Goal: Task Accomplishment & Management: Manage account settings

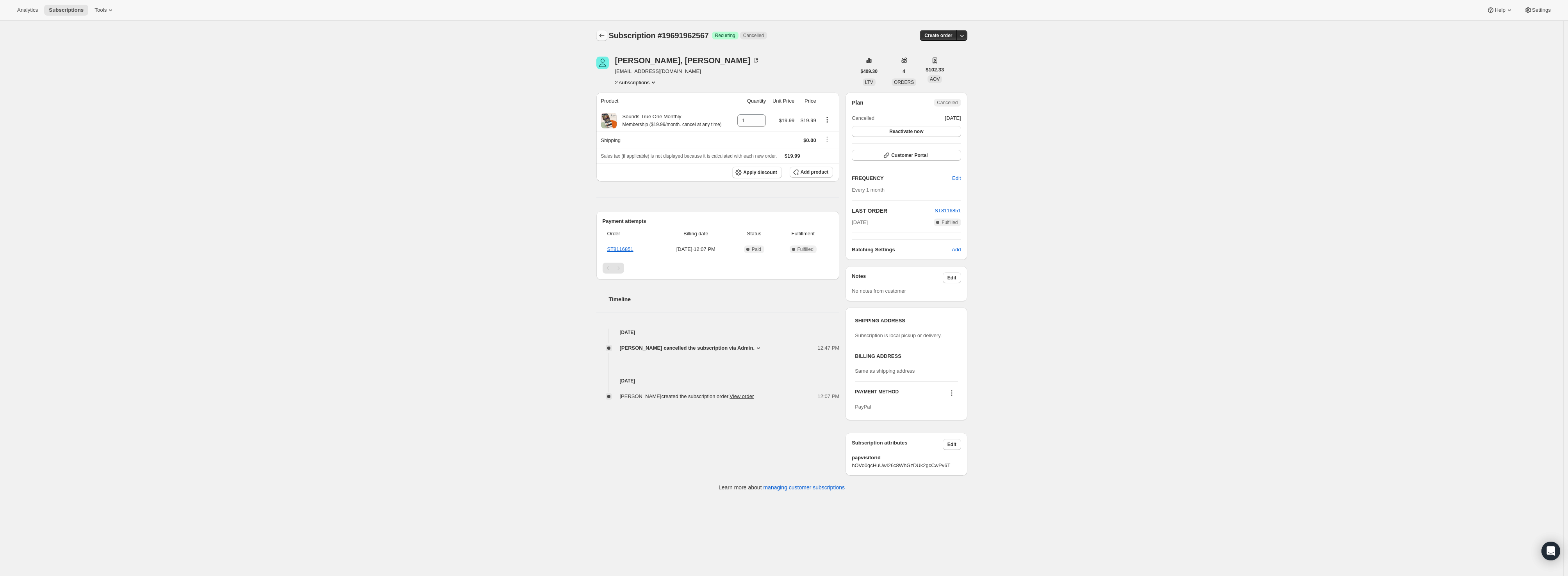
click at [606, 38] on icon "Subscriptions" at bounding box center [601, 35] width 8 height 8
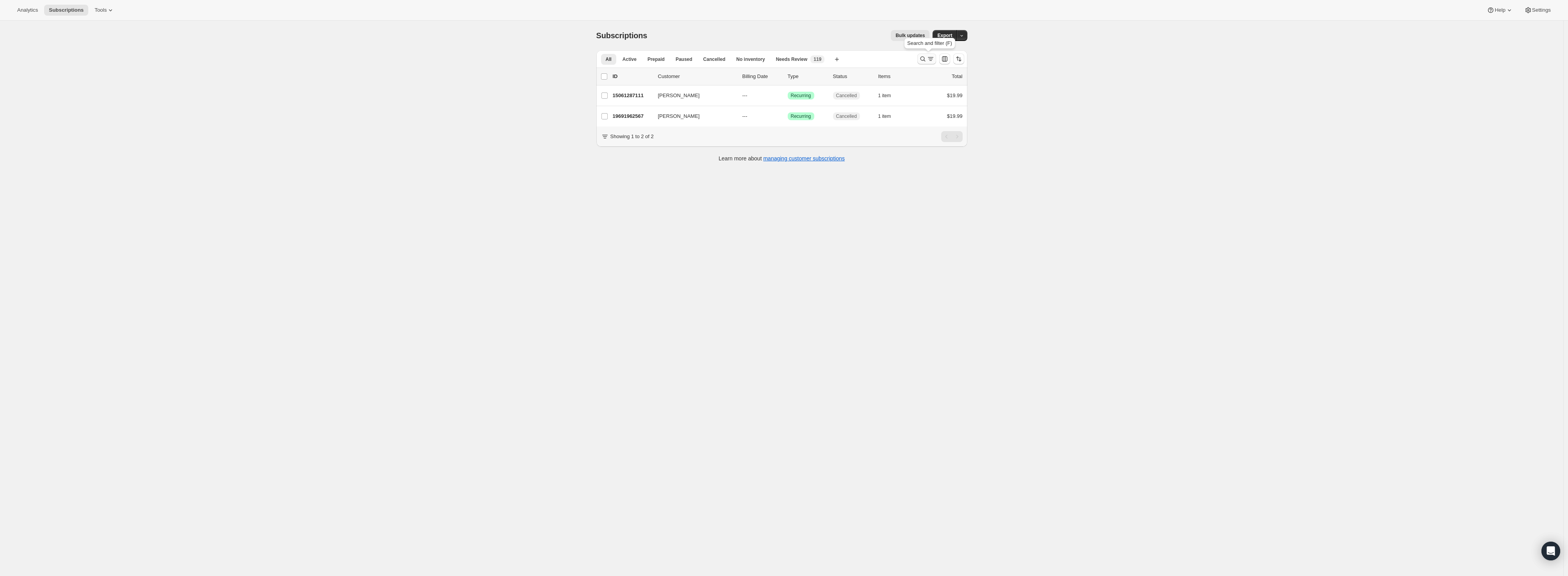
click at [925, 60] on icon "Search and filter results" at bounding box center [923, 58] width 8 height 8
click at [659, 60] on input "[EMAIL_ADDRESS][DOMAIN_NAME]" at bounding box center [755, 59] width 287 height 11
type input "[EMAIL_ADDRESS][DOMAIN_NAME]"
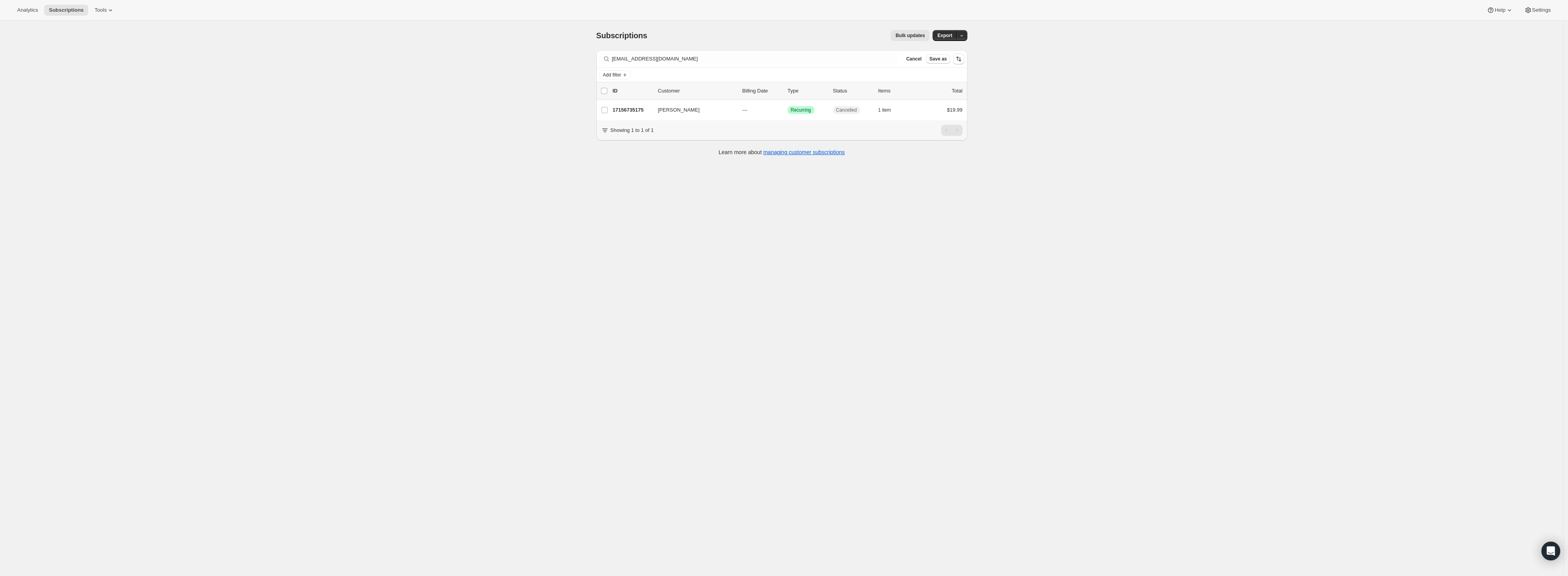
click at [632, 110] on p "17156735175" at bounding box center [632, 110] width 39 height 8
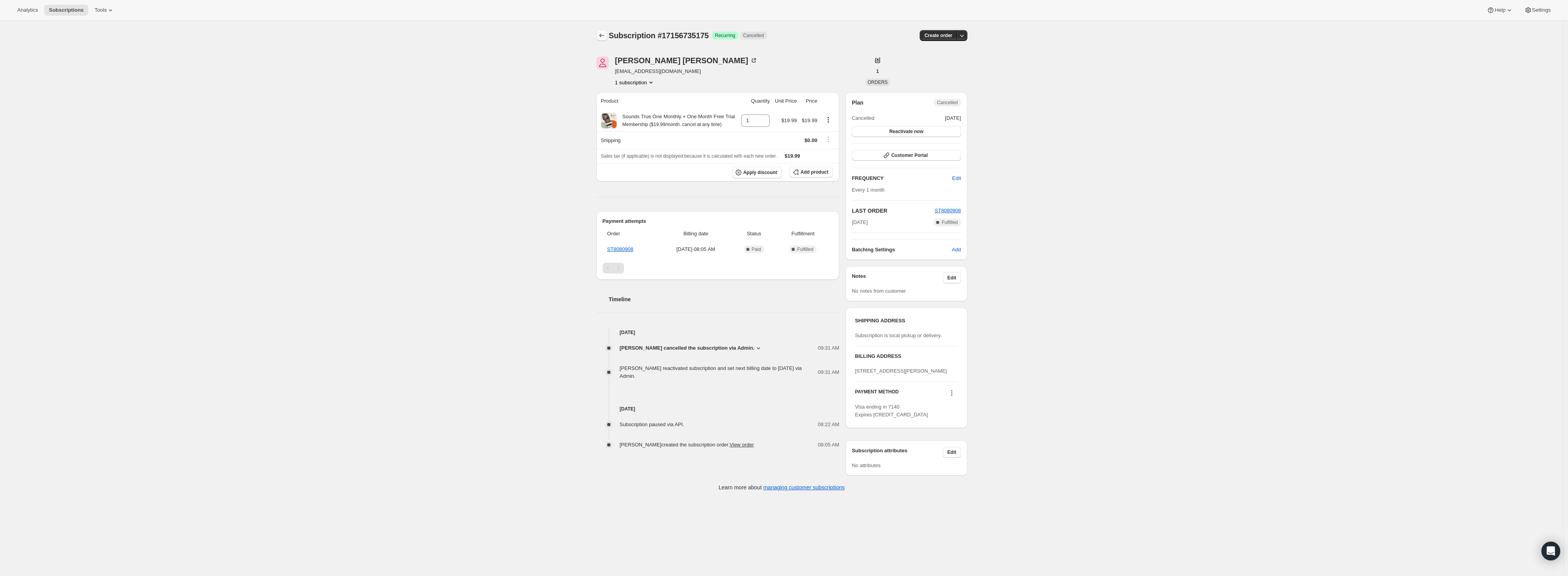
click at [606, 32] on icon "Subscriptions" at bounding box center [601, 35] width 8 height 8
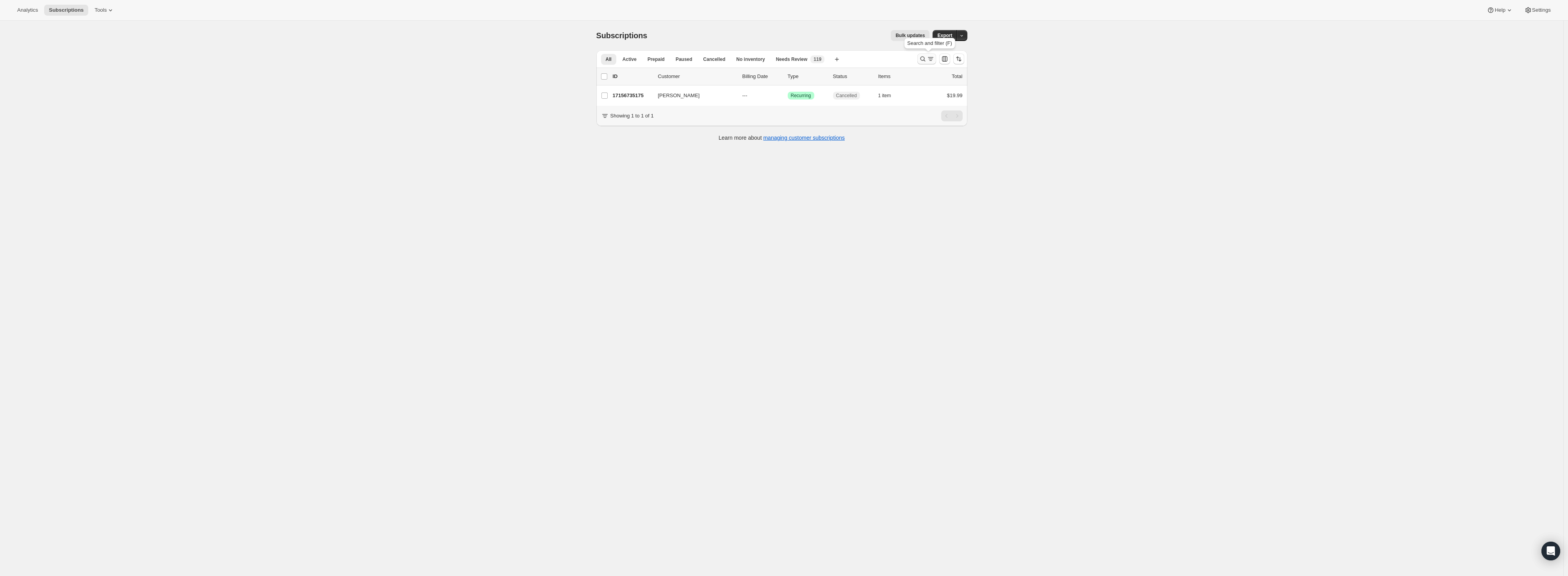
click at [929, 60] on icon "Search and filter results" at bounding box center [931, 58] width 8 height 8
click at [631, 56] on input "[EMAIL_ADDRESS][DOMAIN_NAME]" at bounding box center [755, 59] width 287 height 11
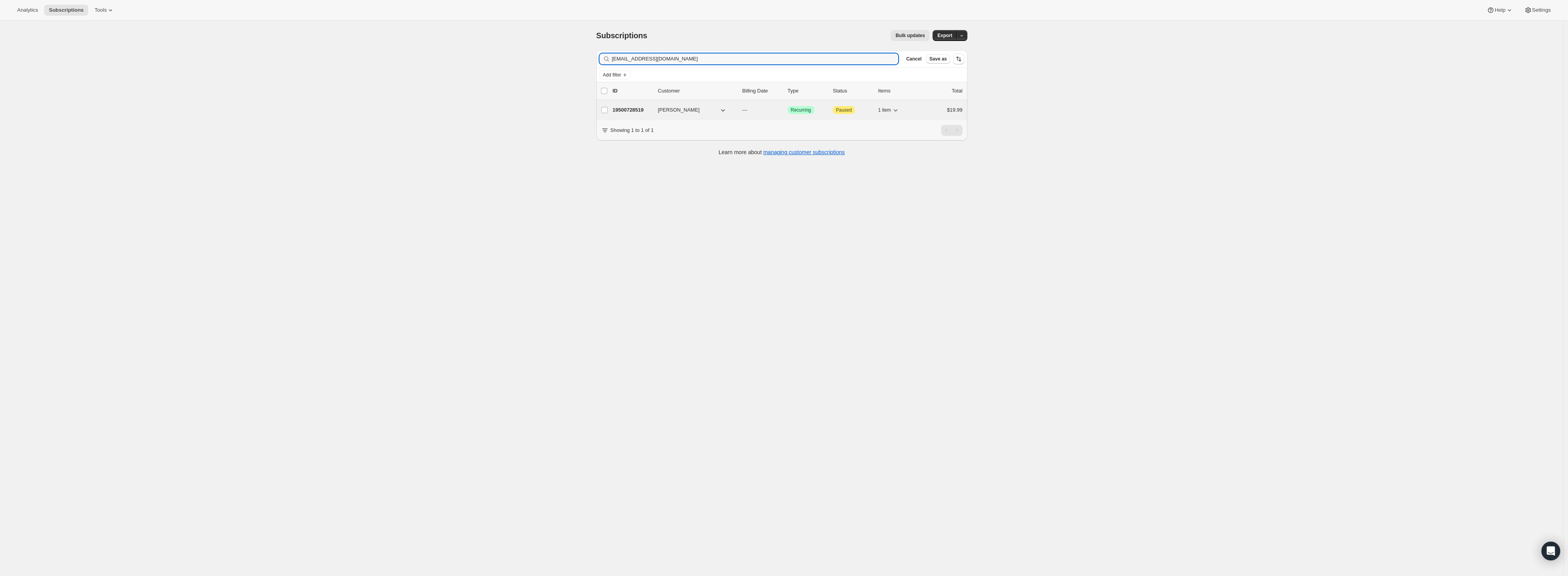
type input "[EMAIL_ADDRESS][DOMAIN_NAME]"
click at [641, 113] on p "19500728519" at bounding box center [632, 110] width 39 height 8
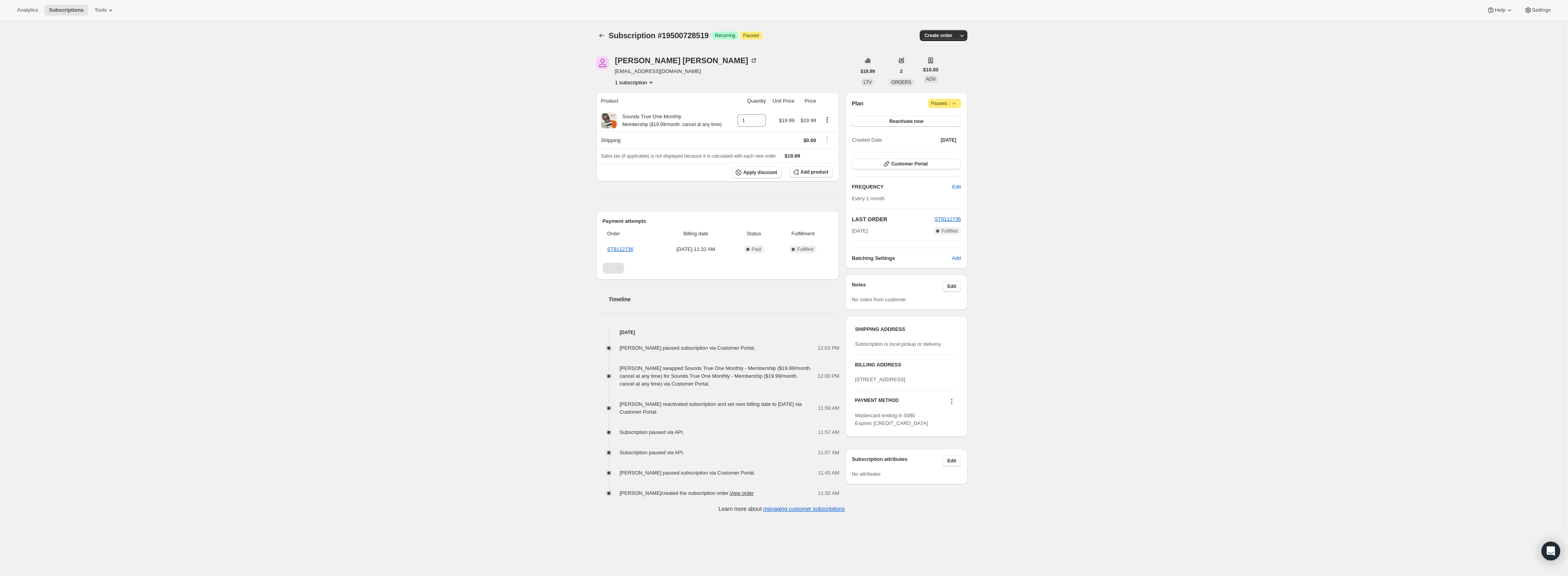
click at [954, 102] on icon at bounding box center [954, 103] width 8 height 8
click at [945, 122] on span "Cancel subscription" at bounding box center [948, 119] width 44 height 8
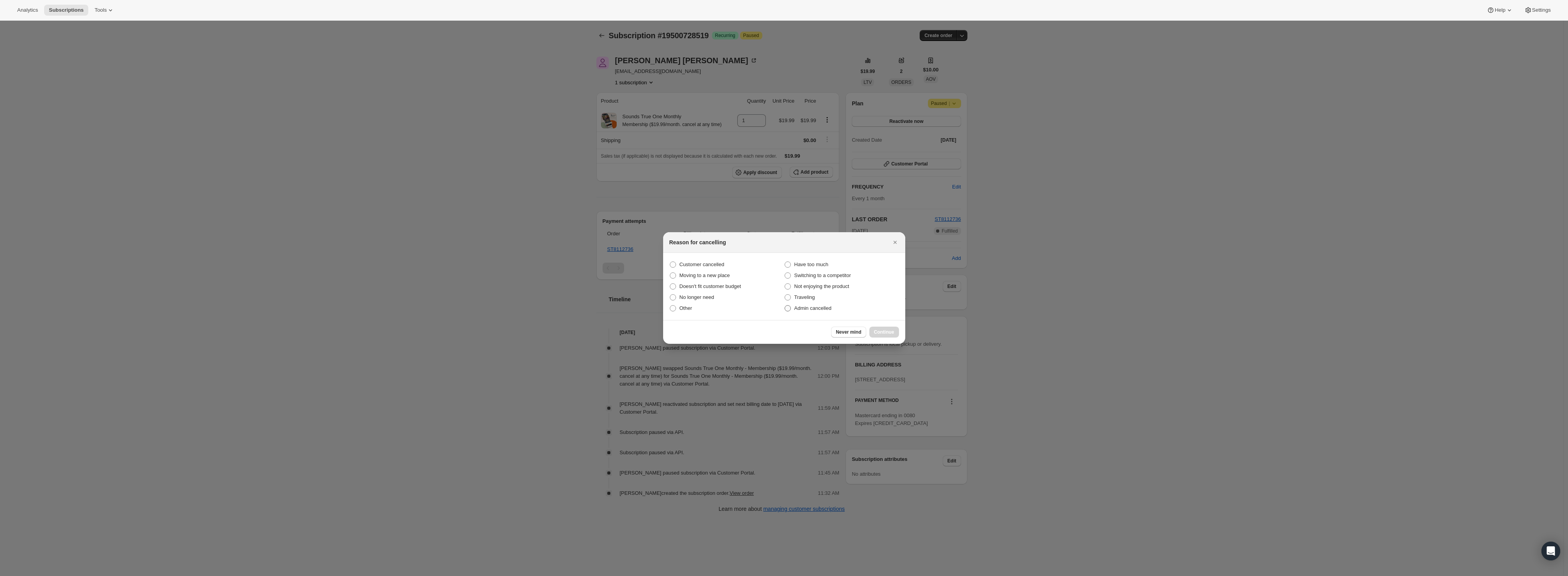
click at [811, 305] on span "Admin cancelled" at bounding box center [813, 308] width 37 height 6
click at [785, 305] on input "Admin cancelled" at bounding box center [785, 305] width 1 height 1
radio input "true"
click at [881, 333] on span "Continue" at bounding box center [884, 332] width 20 height 6
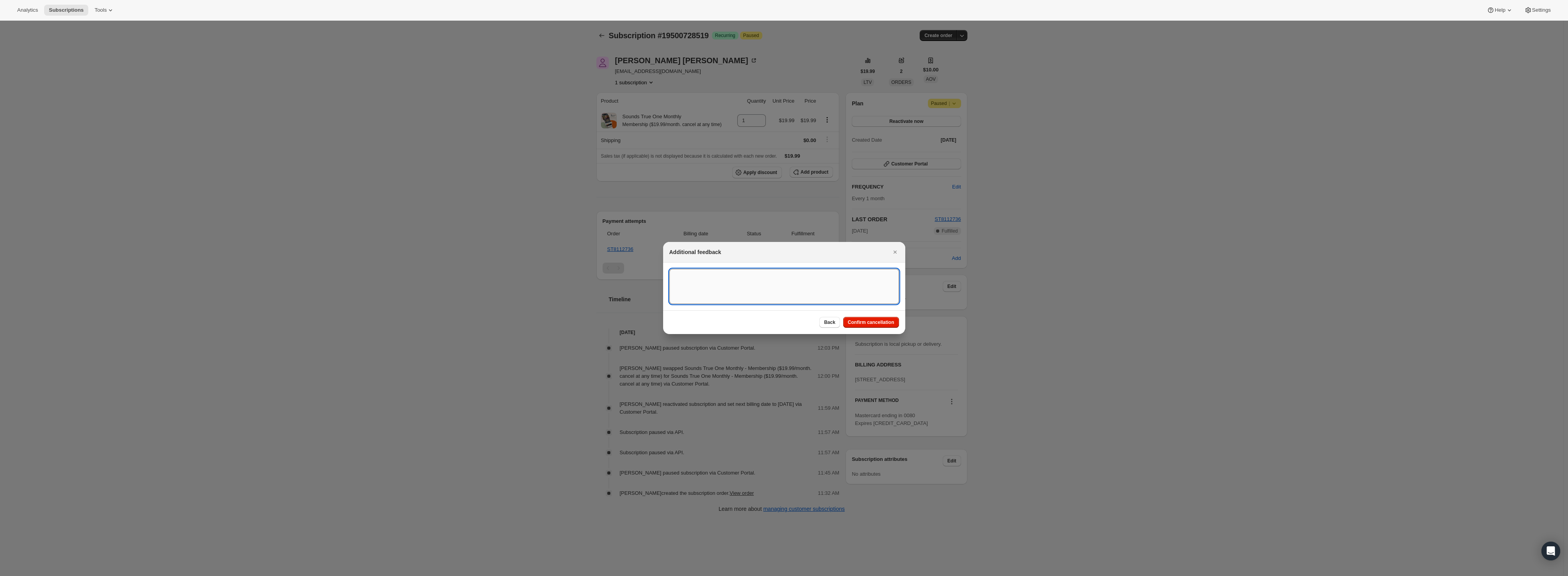
click at [733, 280] on textarea ":rrg:" at bounding box center [784, 286] width 229 height 35
type textarea "GDPR Request"
click at [867, 323] on span "Confirm cancellation" at bounding box center [871, 322] width 46 height 6
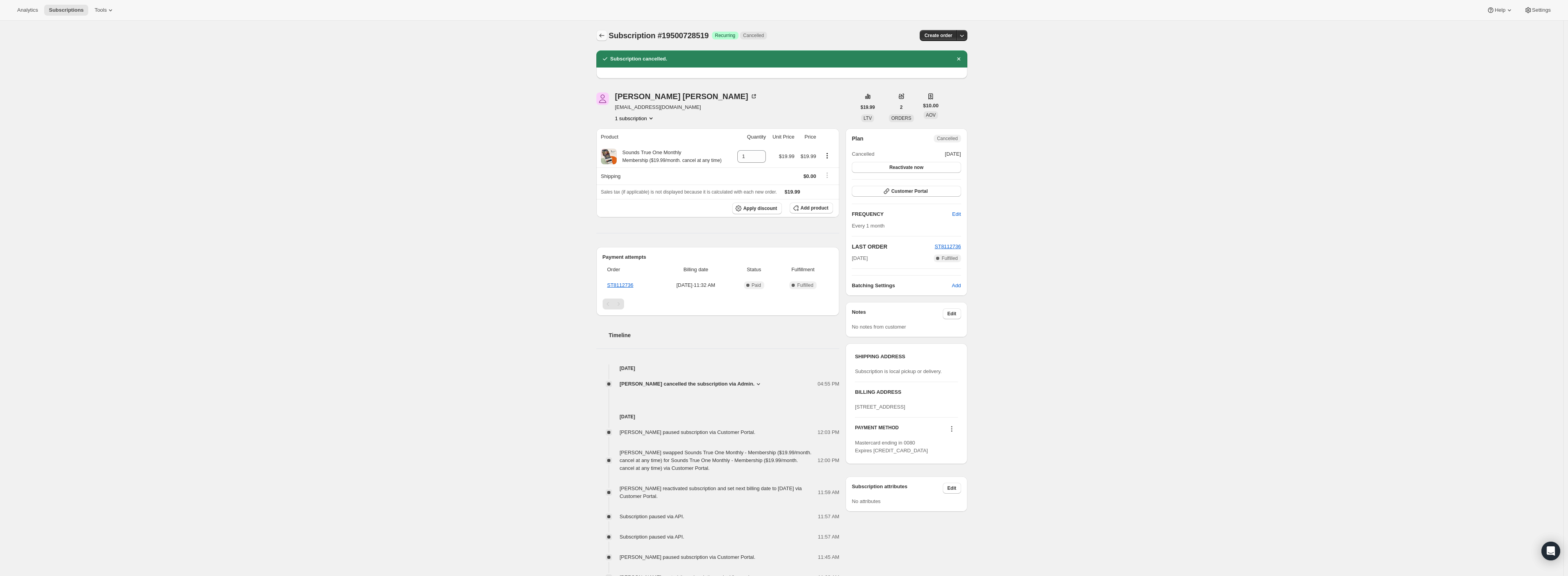
click at [604, 36] on icon "Subscriptions" at bounding box center [601, 35] width 8 height 8
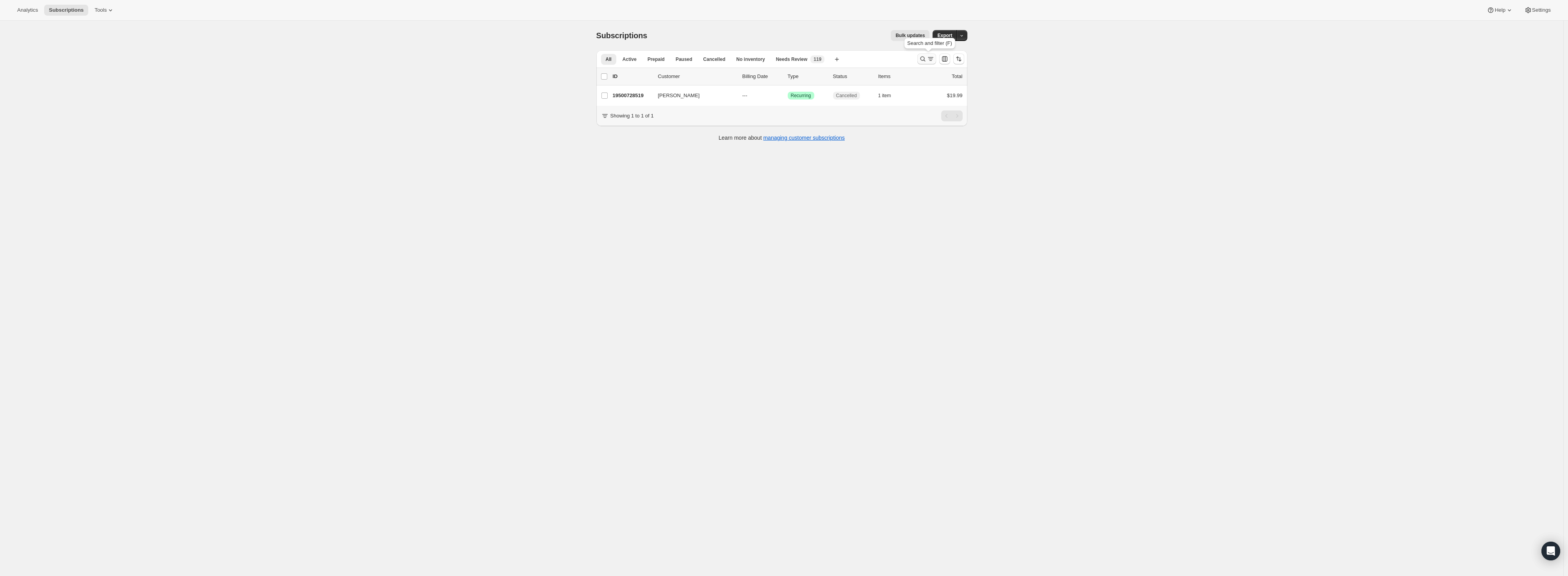
click at [921, 60] on icon "Search and filter results" at bounding box center [923, 58] width 8 height 8
click at [645, 57] on input "[EMAIL_ADDRESS][DOMAIN_NAME]" at bounding box center [755, 59] width 287 height 11
type input "[EMAIL_ADDRESS][DOMAIN_NAME]"
